Goal: Task Accomplishment & Management: Manage account settings

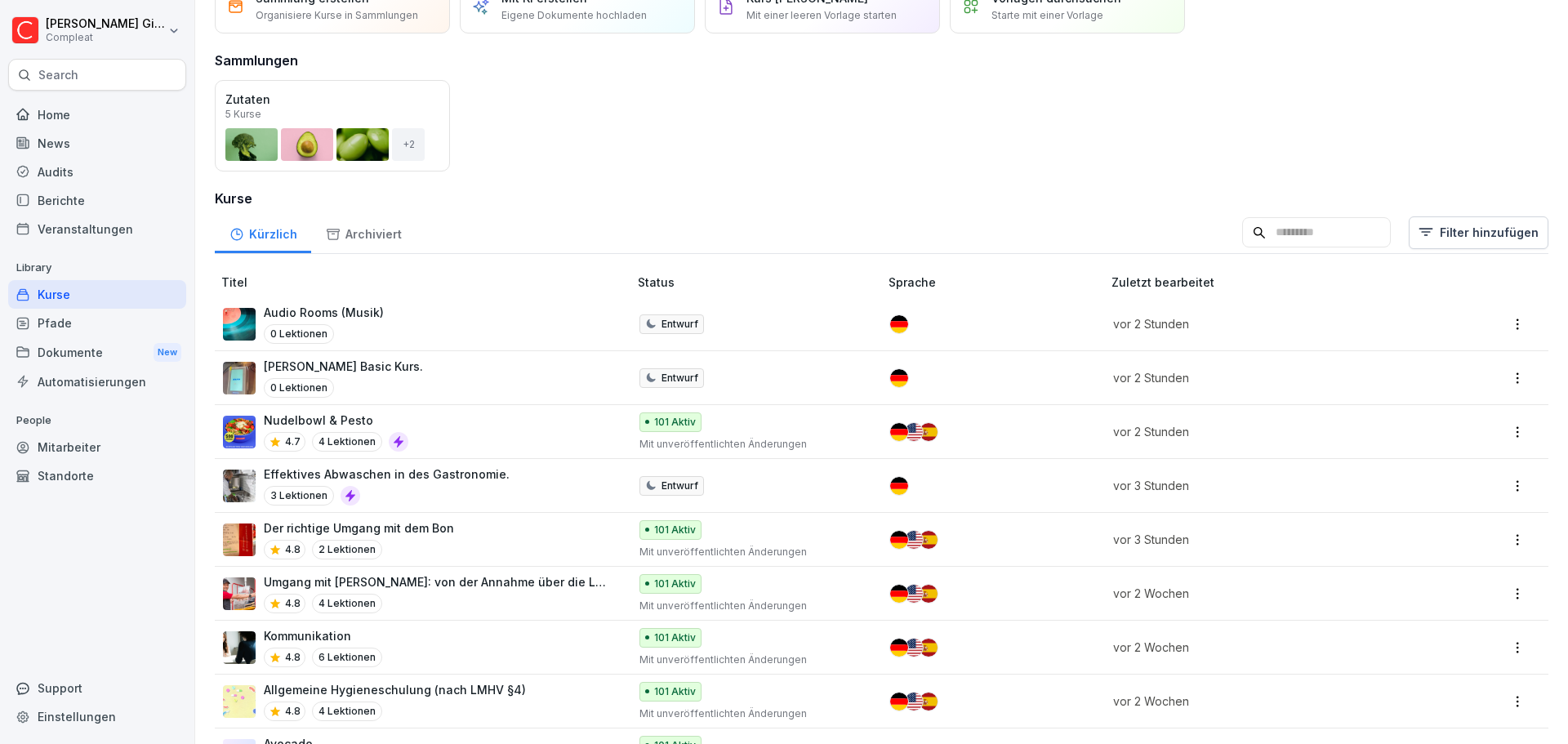
scroll to position [245, 0]
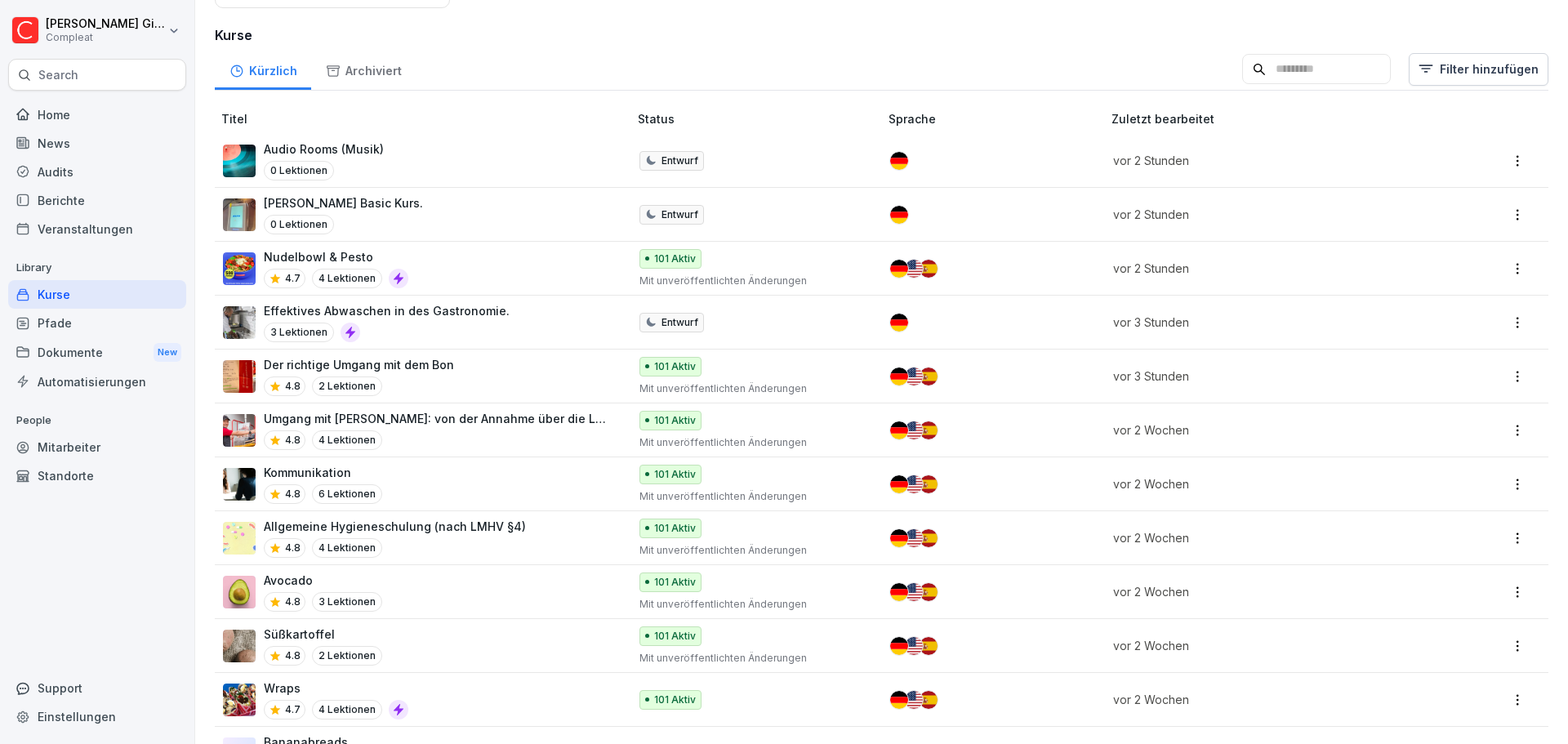
click at [99, 326] on div "Pfade" at bounding box center [98, 323] width 178 height 29
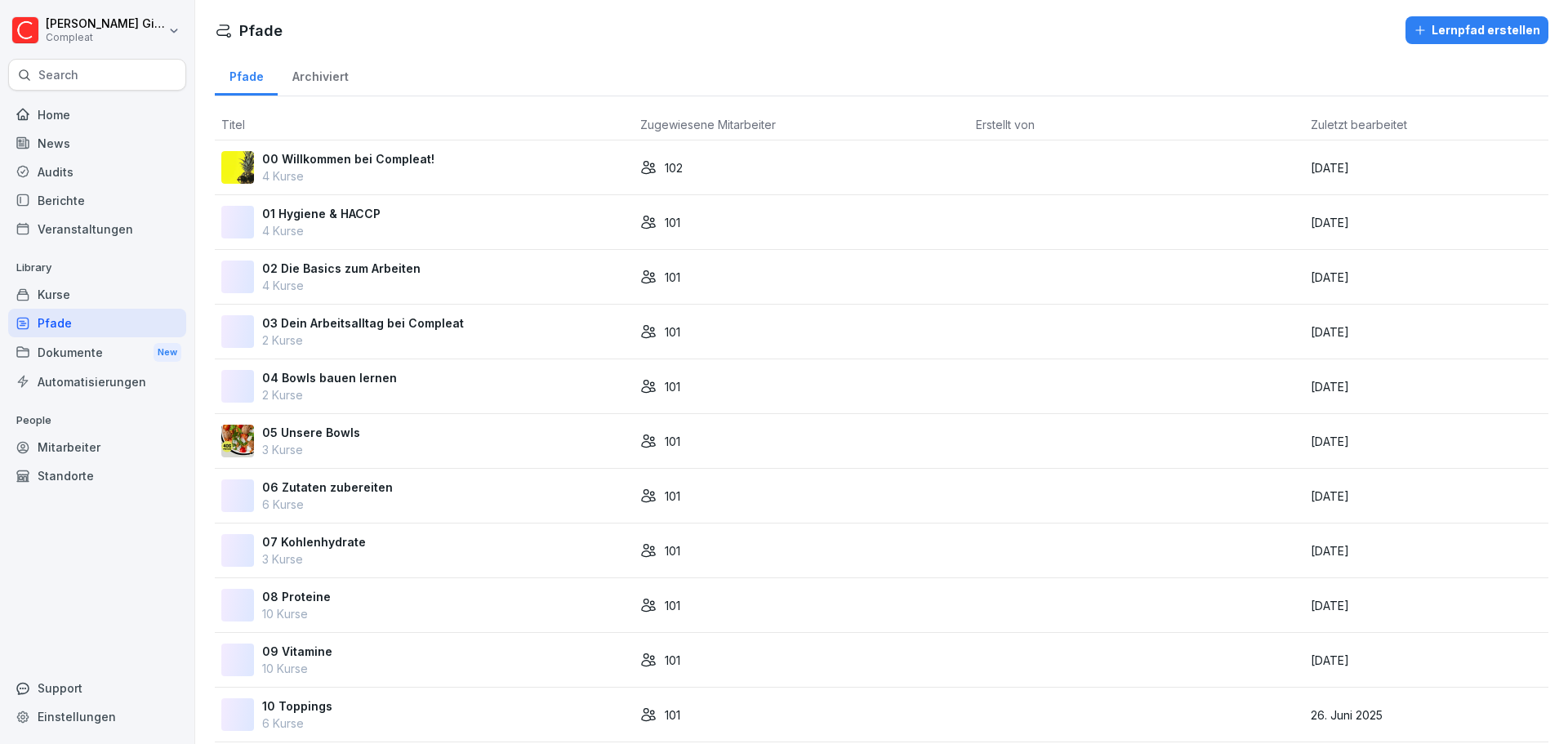
click at [454, 228] on div "01 Hygiene & HACCP 4 Kurse" at bounding box center [424, 222] width 406 height 34
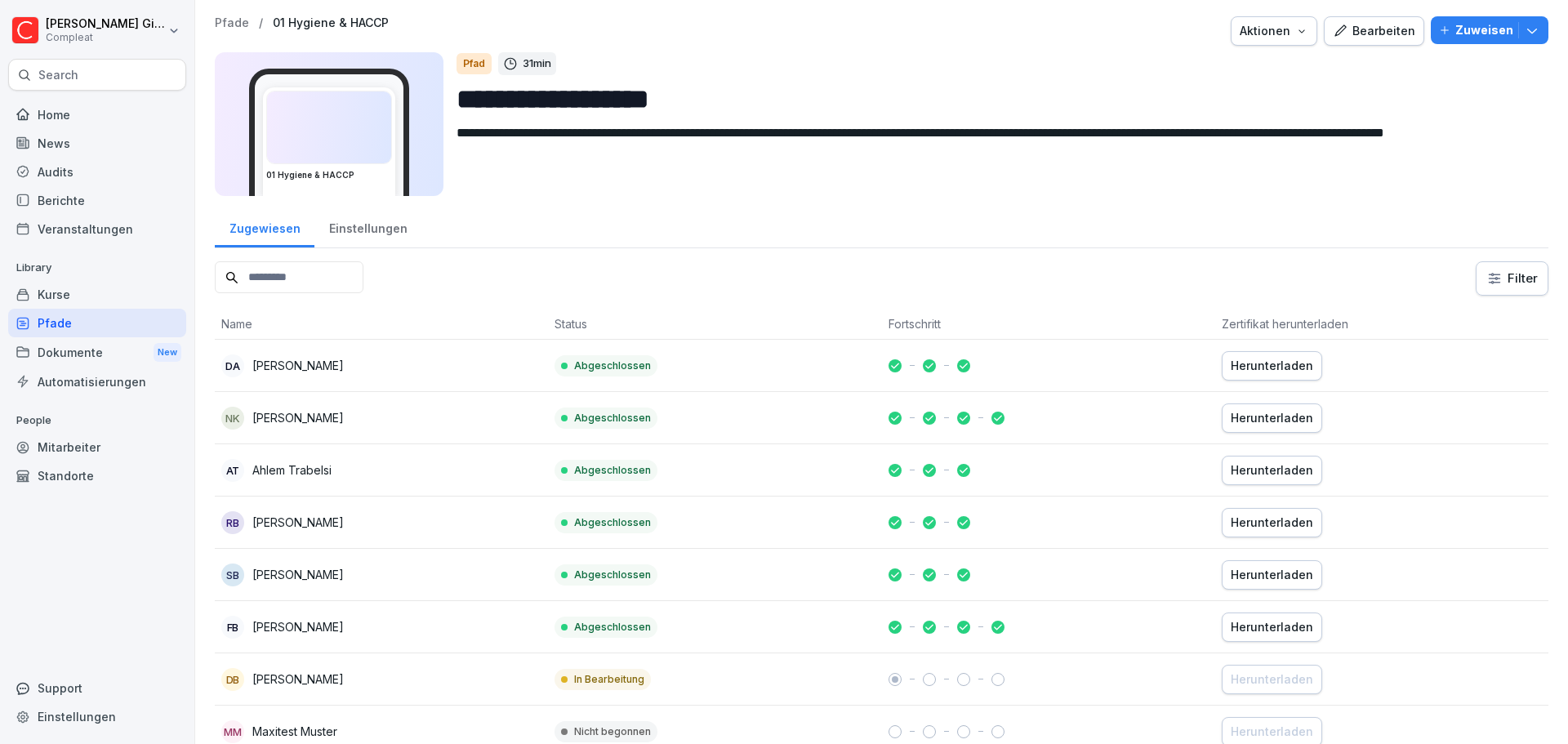
click at [1343, 27] on div "Bearbeiten" at bounding box center [1374, 31] width 82 height 18
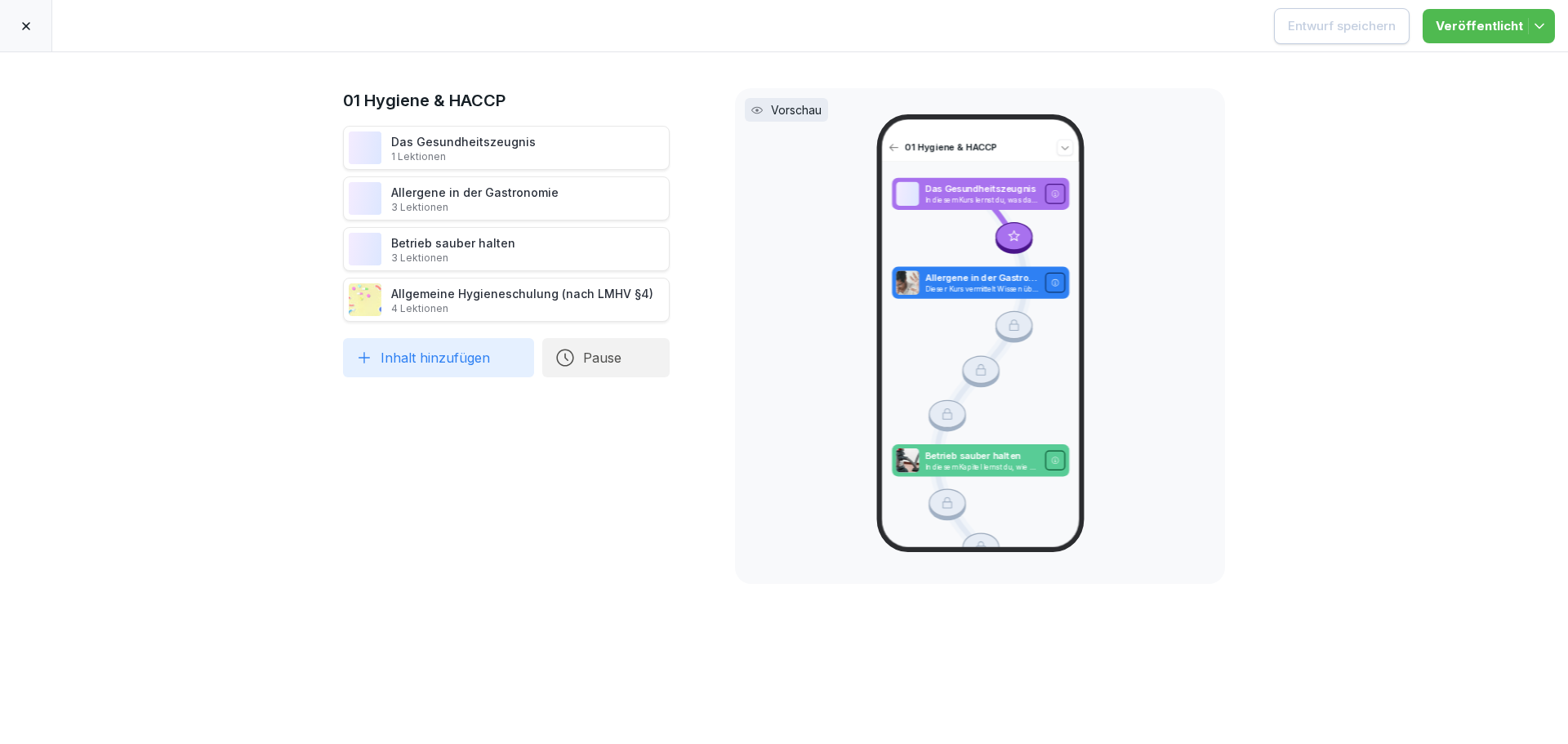
click at [35, 20] on div at bounding box center [26, 25] width 53 height 52
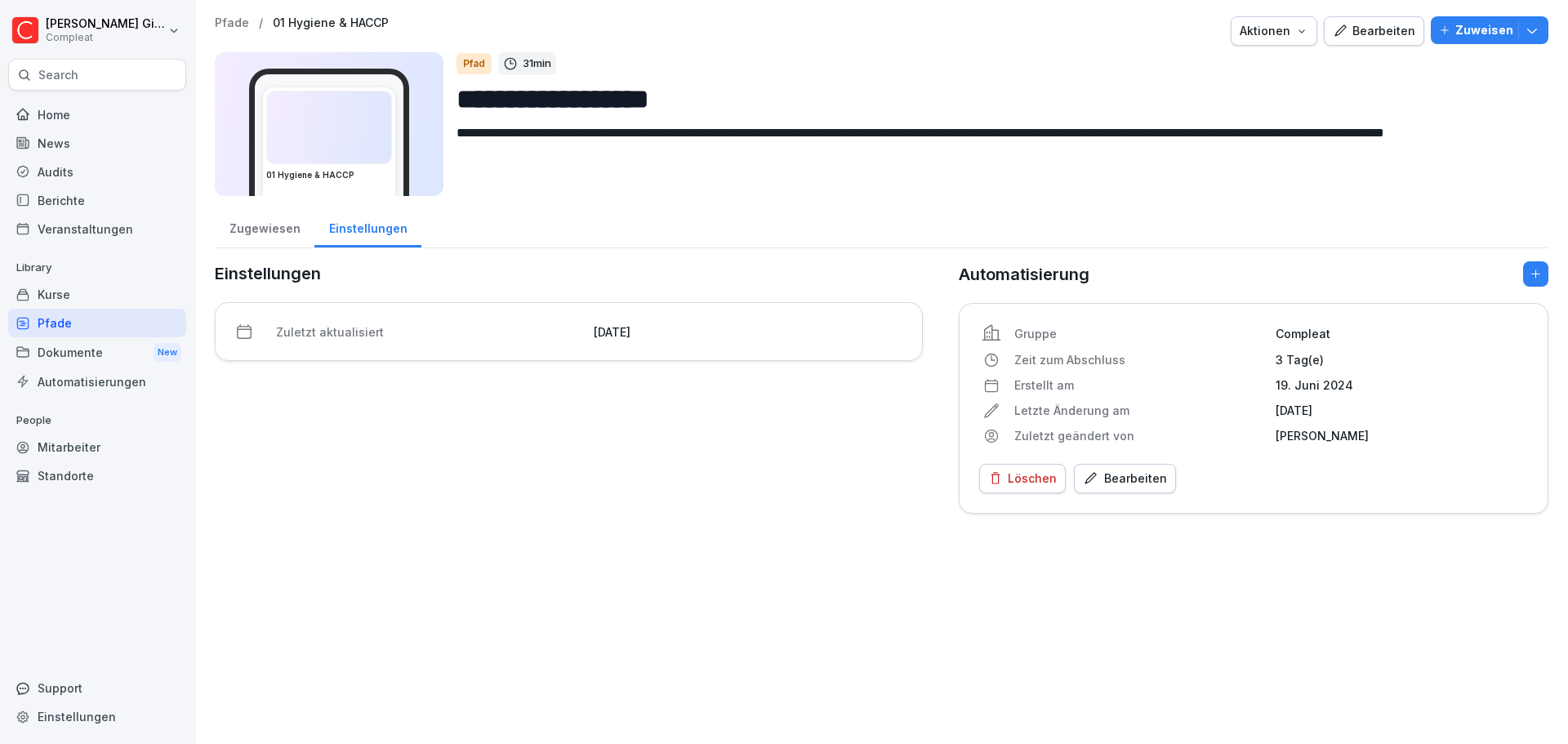
click at [1125, 474] on div "Bearbeiten" at bounding box center [1124, 478] width 84 height 18
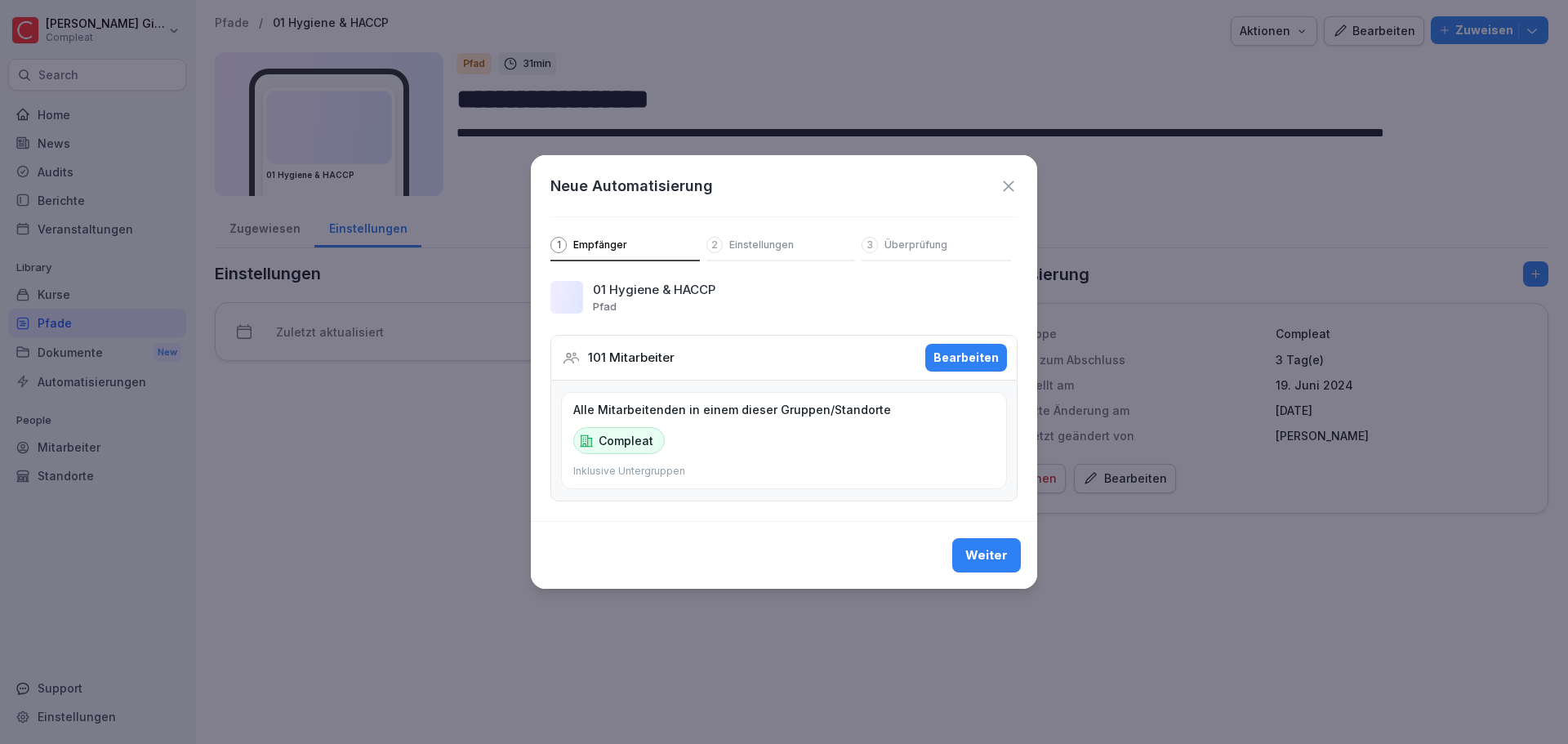
click at [639, 243] on div "1 Empfänger" at bounding box center [625, 249] width 149 height 25
click at [946, 364] on div "Bearbeiten" at bounding box center [966, 357] width 65 height 18
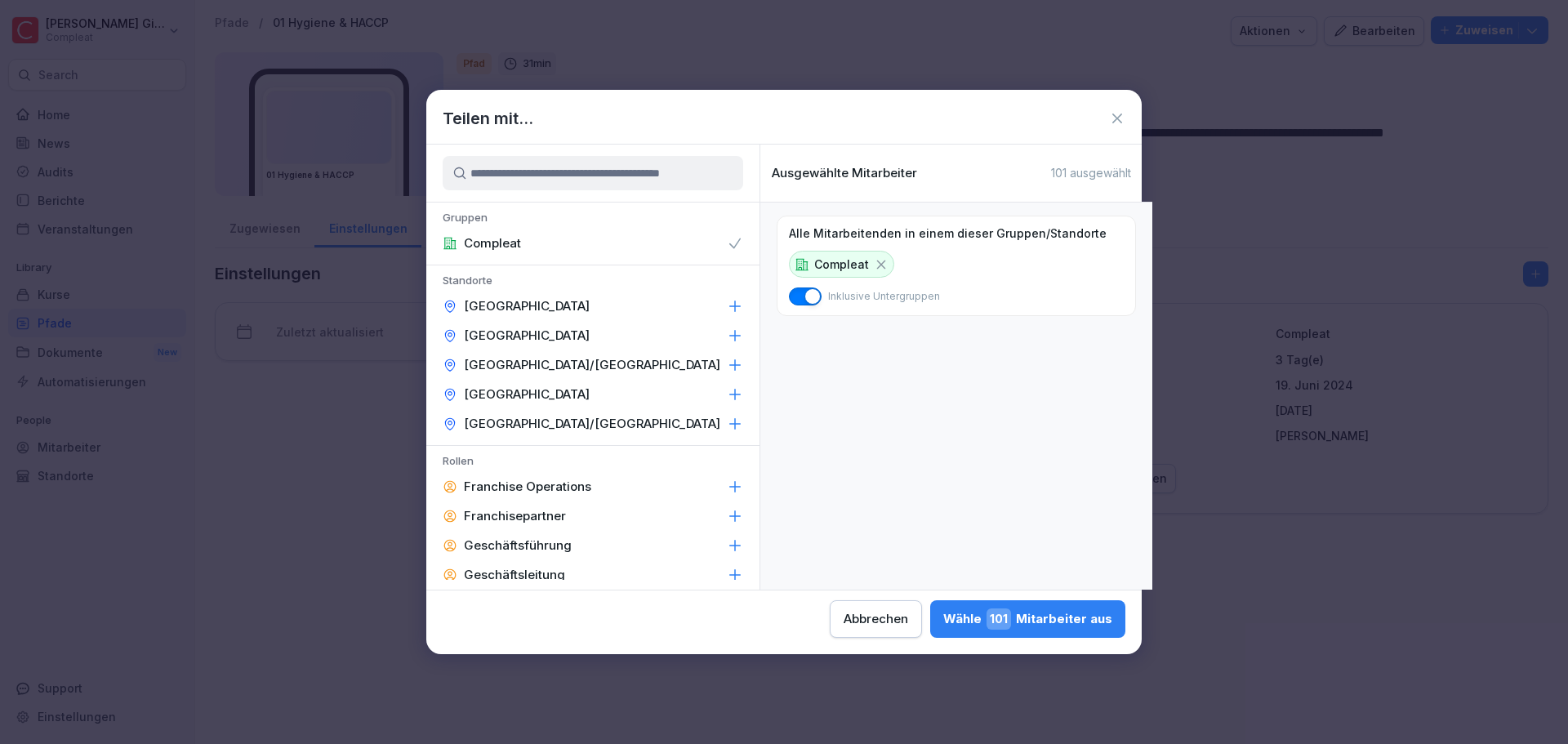
scroll to position [164, 0]
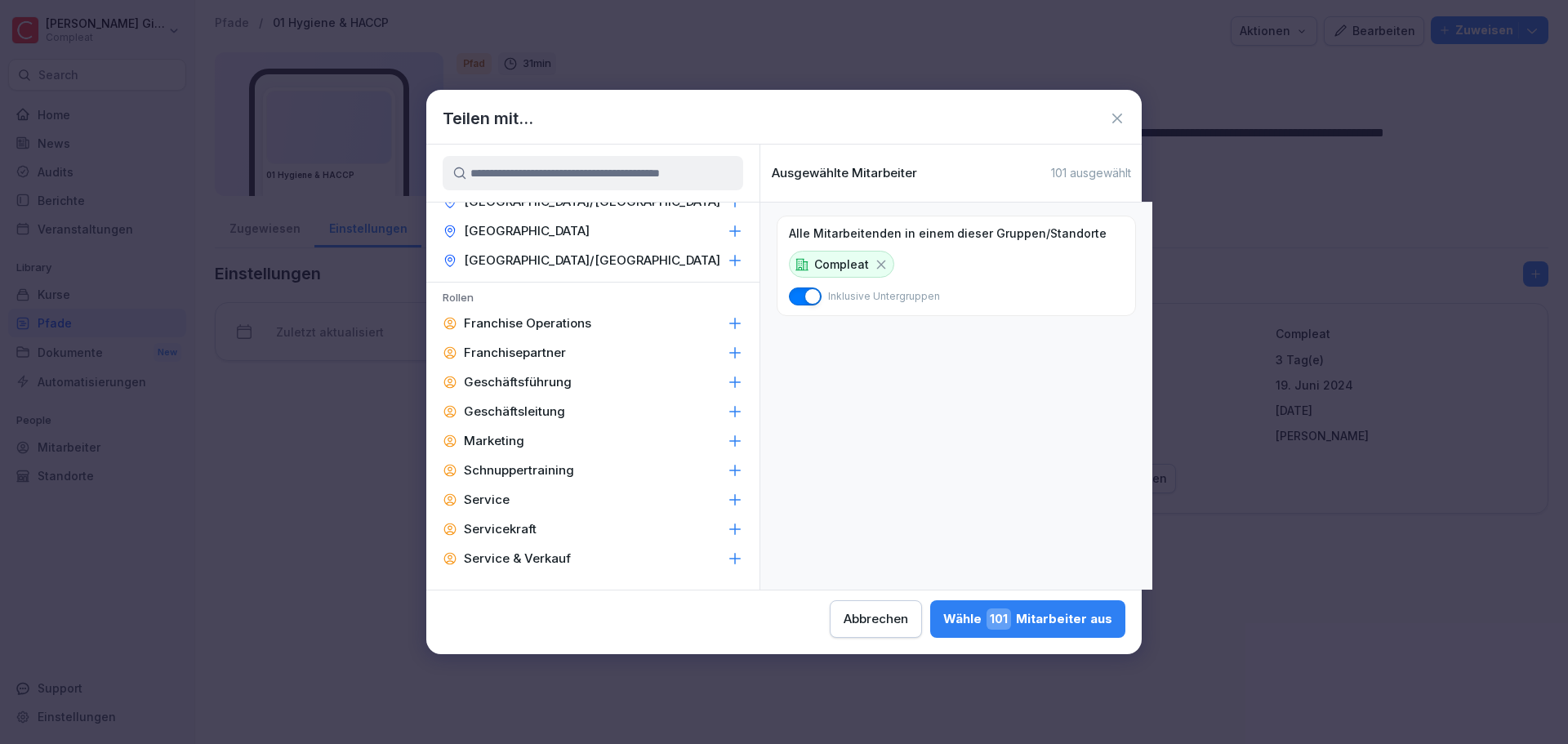
click at [730, 359] on icon at bounding box center [735, 353] width 11 height 11
click at [1116, 110] on icon at bounding box center [1117, 118] width 16 height 16
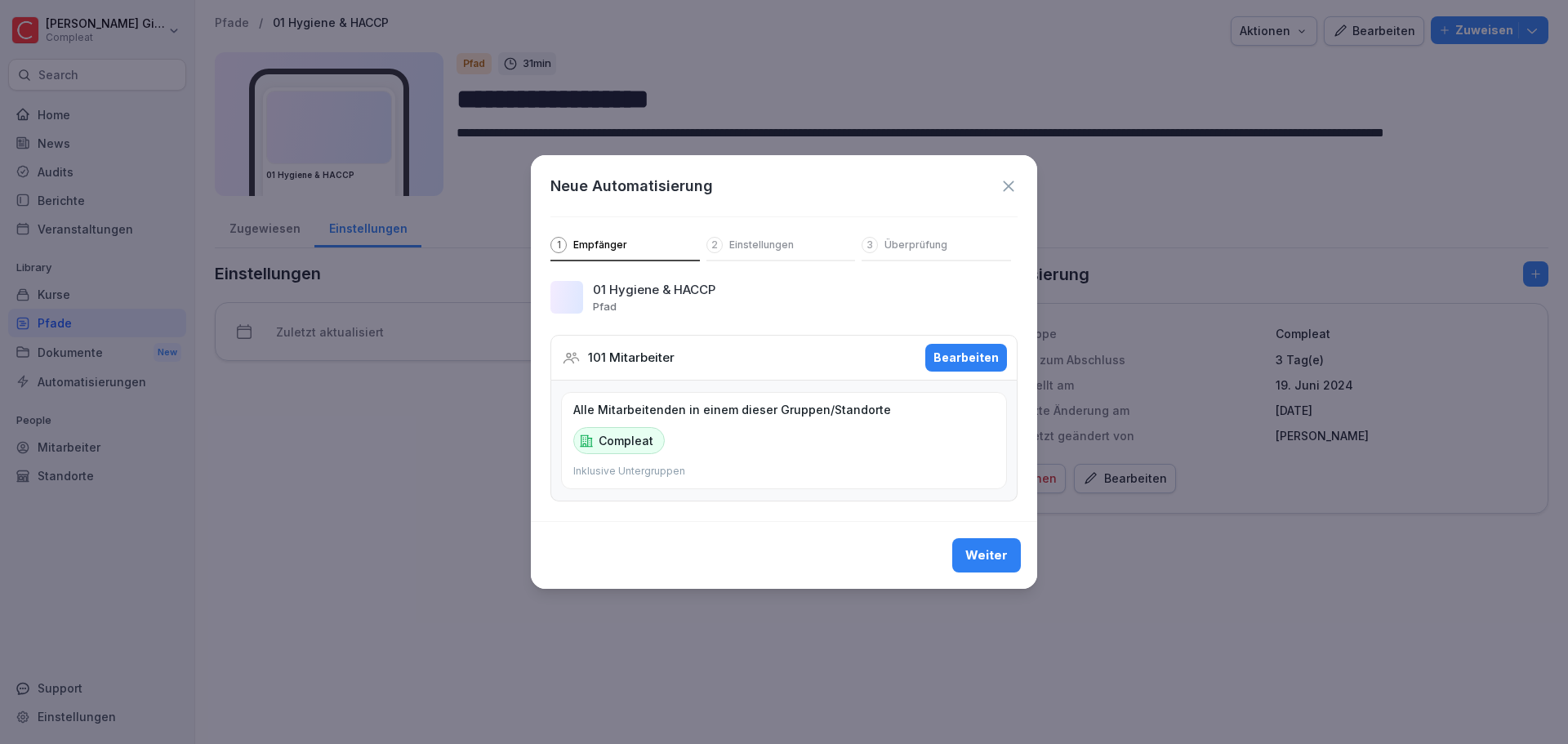
click at [1006, 182] on icon at bounding box center [1008, 186] width 11 height 11
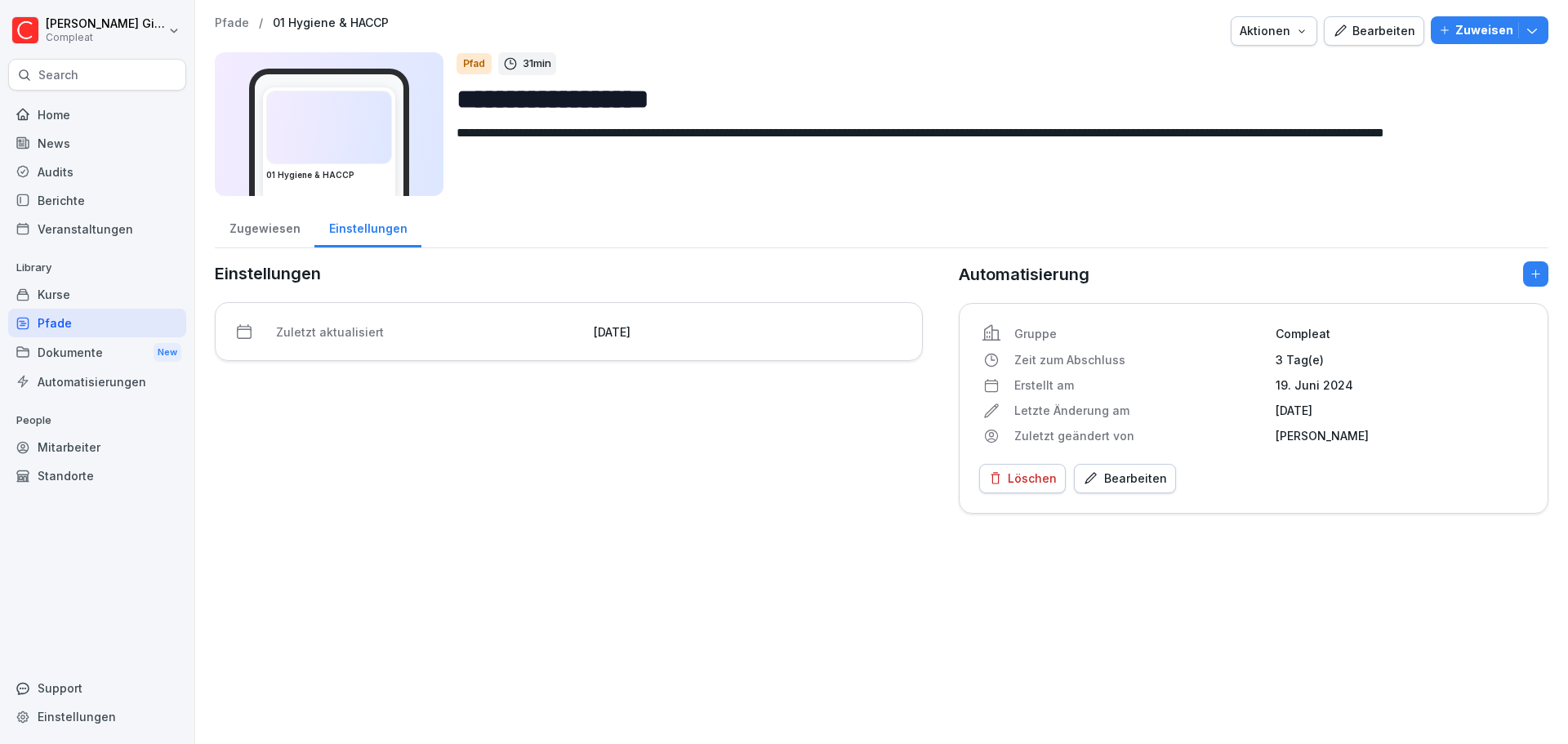
click at [81, 113] on div "Home" at bounding box center [98, 115] width 178 height 29
